Goal: Complete application form

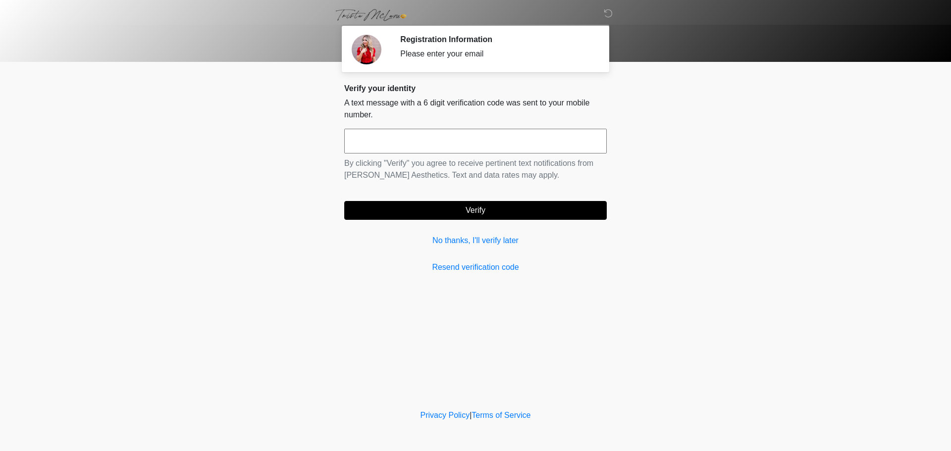
click at [468, 142] on input "text" at bounding box center [475, 141] width 263 height 25
type input "******"
click at [466, 242] on link "No thanks, I'll verify later" at bounding box center [475, 241] width 263 height 12
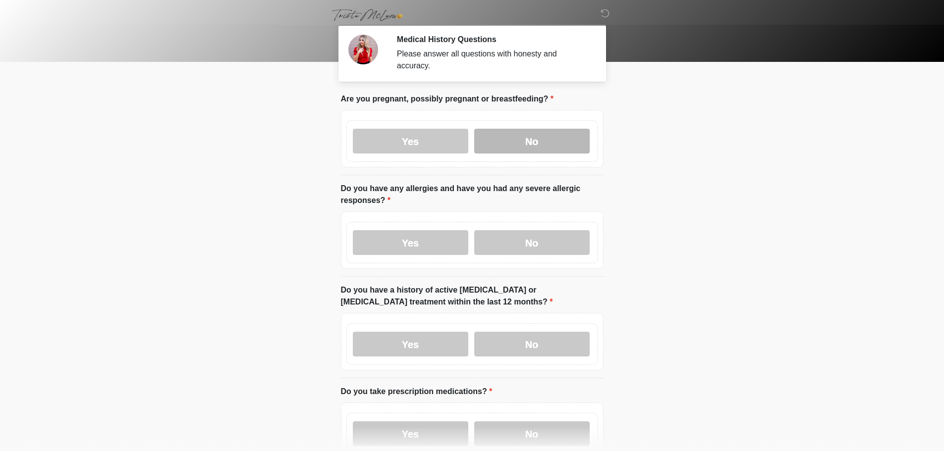
click at [547, 129] on label "No" at bounding box center [531, 141] width 115 height 25
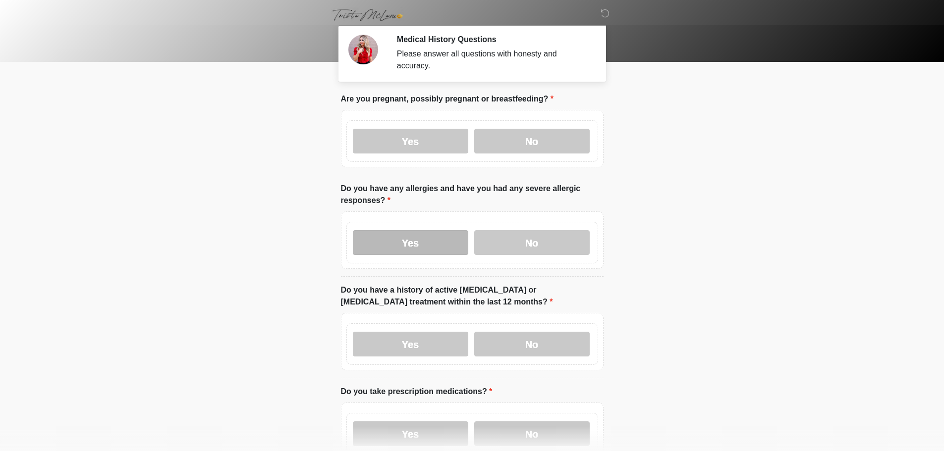
click at [380, 233] on label "Yes" at bounding box center [410, 242] width 115 height 25
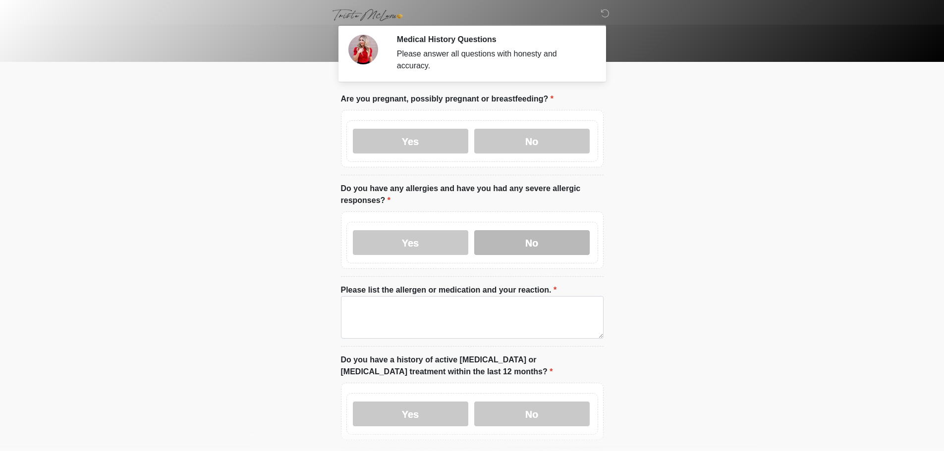
click at [553, 231] on label "No" at bounding box center [531, 242] width 115 height 25
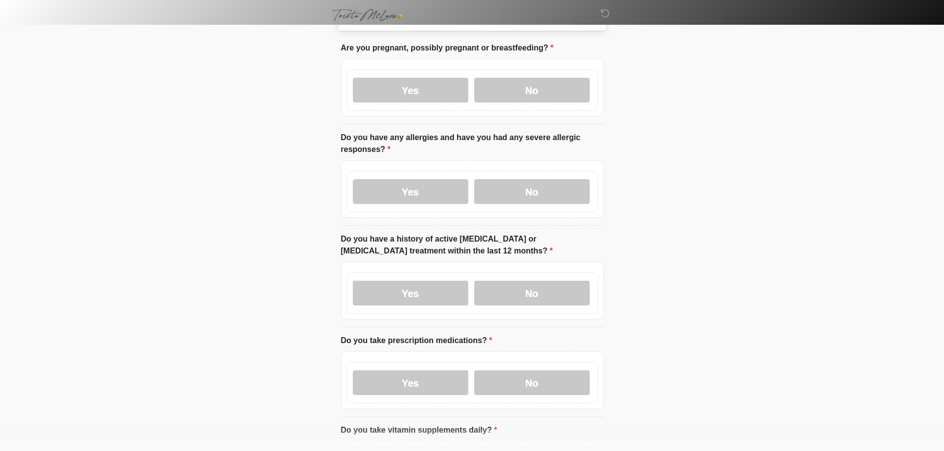
scroll to position [99, 0]
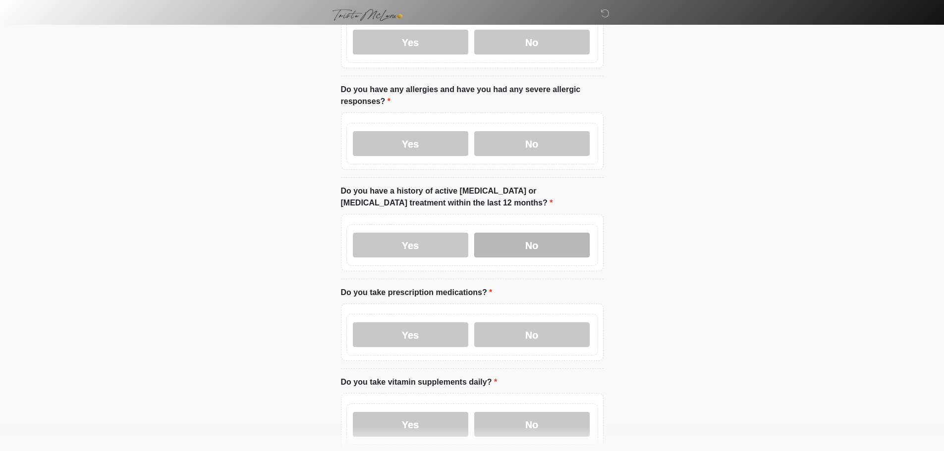
click at [525, 244] on label "No" at bounding box center [531, 245] width 115 height 25
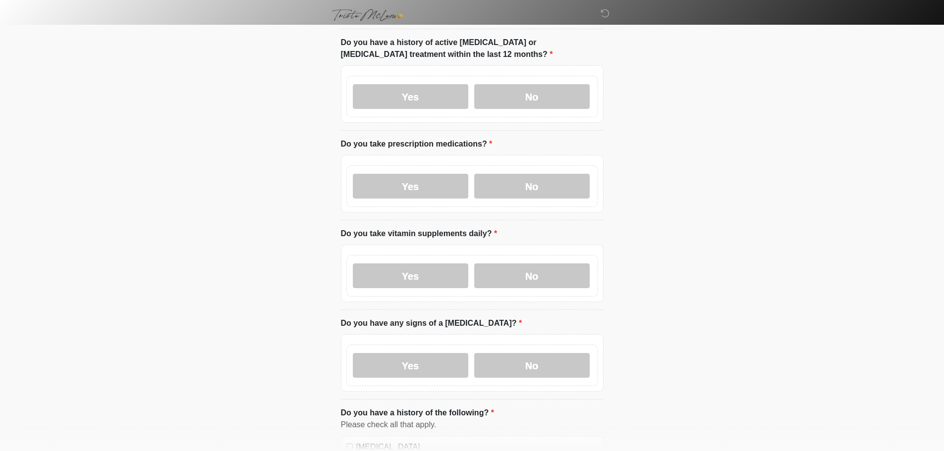
scroll to position [297, 0]
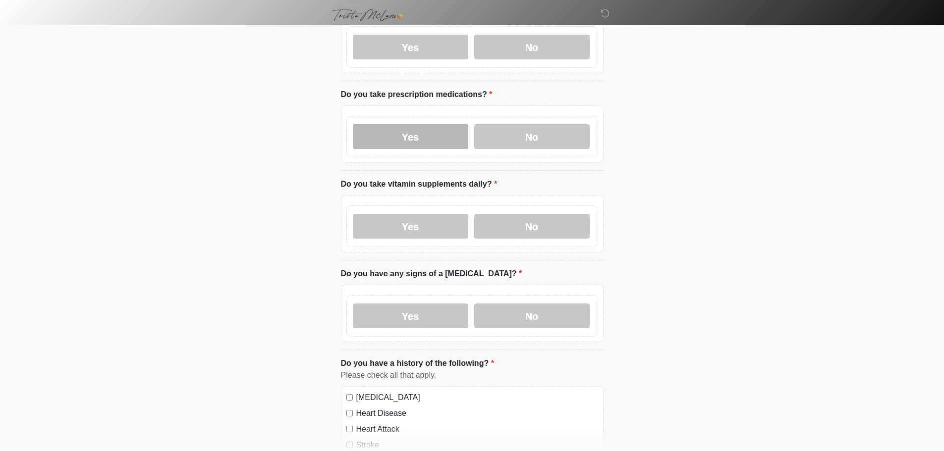
click at [418, 133] on label "Yes" at bounding box center [410, 136] width 115 height 25
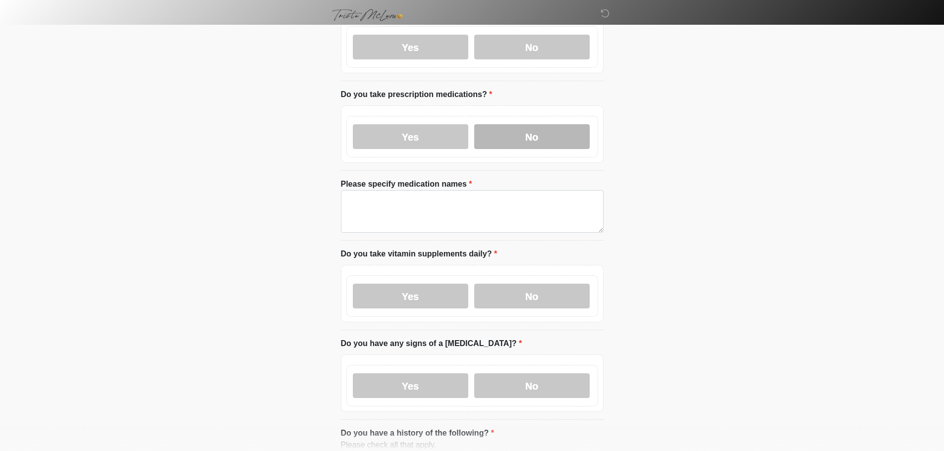
click at [536, 124] on label "No" at bounding box center [531, 136] width 115 height 25
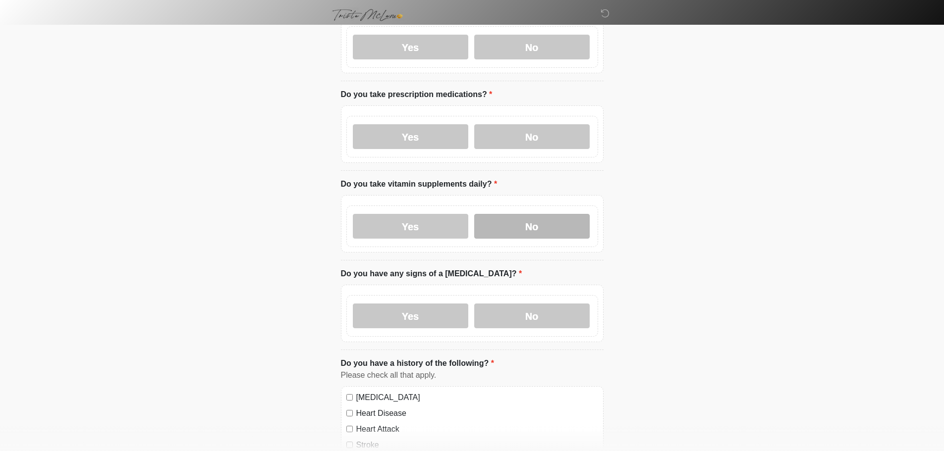
click at [532, 214] on label "No" at bounding box center [531, 226] width 115 height 25
click at [520, 304] on label "No" at bounding box center [531, 316] width 115 height 25
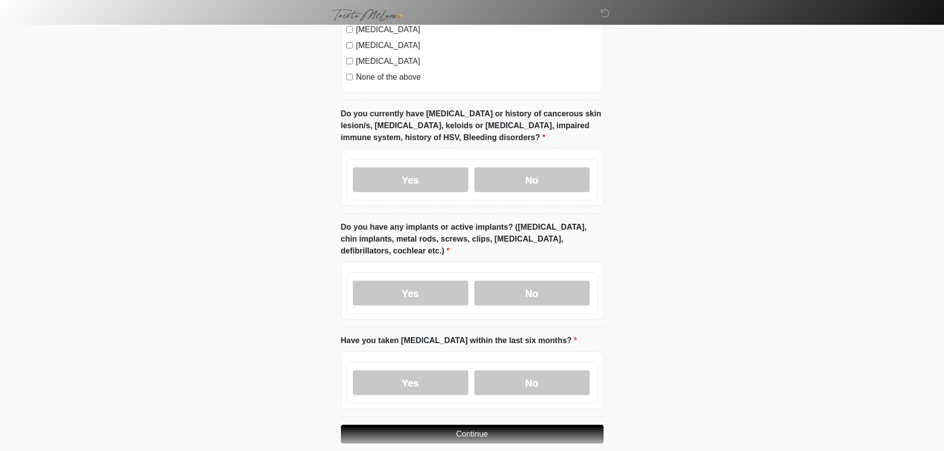
scroll to position [793, 0]
click at [537, 159] on div "Yes No" at bounding box center [472, 180] width 252 height 42
click at [535, 174] on label "No" at bounding box center [531, 179] width 115 height 25
click at [539, 280] on label "No" at bounding box center [531, 292] width 115 height 25
click at [534, 362] on div "Yes No" at bounding box center [472, 383] width 252 height 42
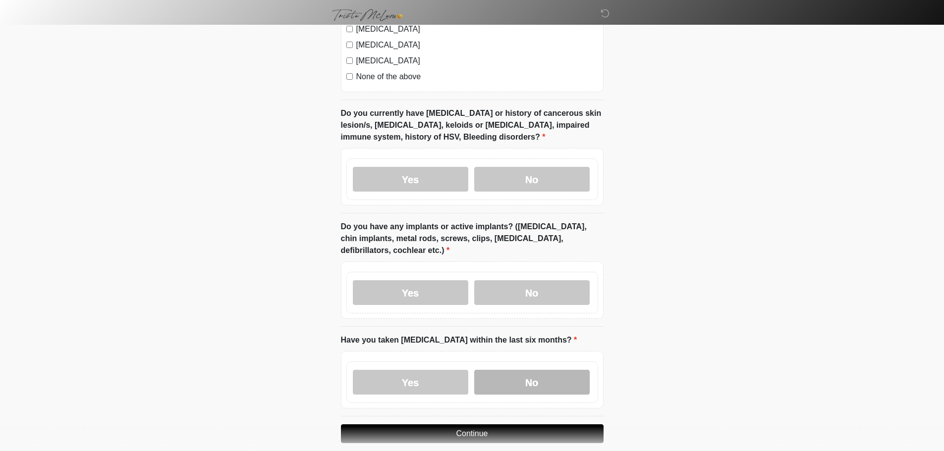
click at [532, 370] on label "No" at bounding box center [531, 382] width 115 height 25
click at [514, 425] on button "Continue" at bounding box center [472, 434] width 263 height 19
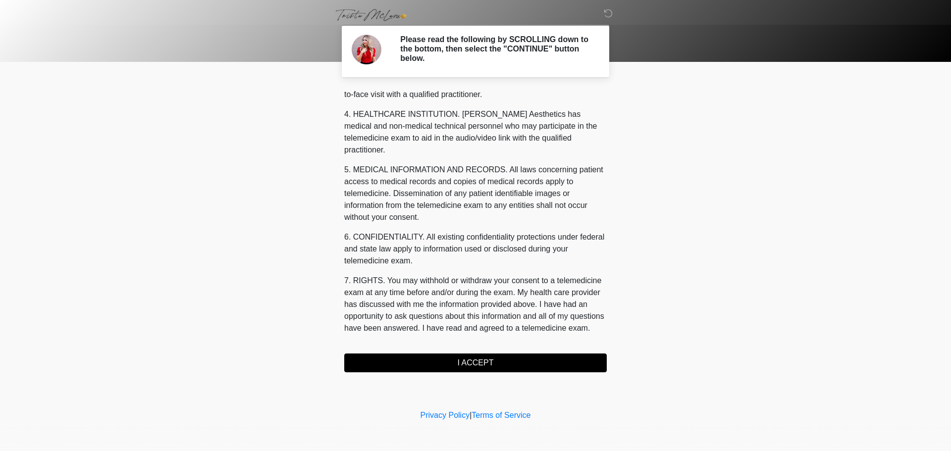
scroll to position [333, 0]
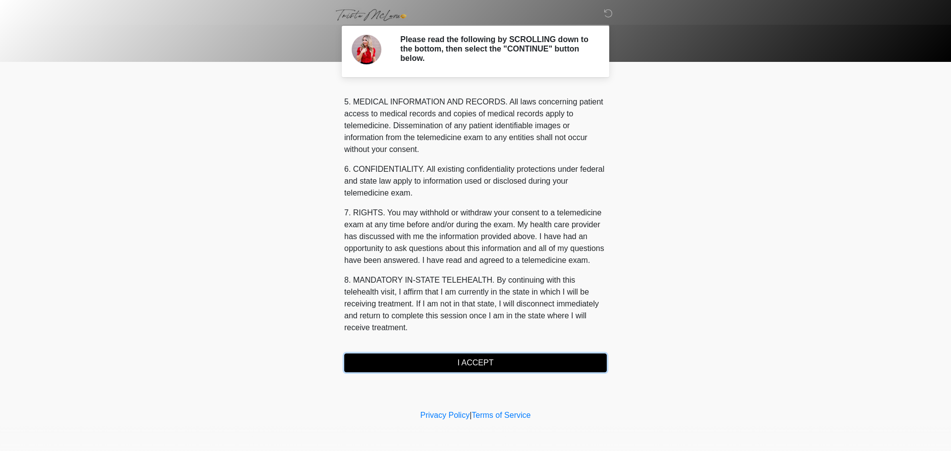
click at [480, 356] on button "I ACCEPT" at bounding box center [475, 363] width 263 height 19
